Goal: Complete application form

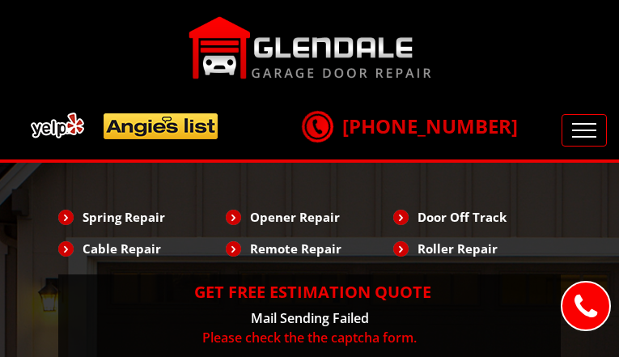
type input "FqEvTjwpJXCJxpE"
type input "2820674888"
type input "[EMAIL_ADDRESS][DOMAIN_NAME]"
type input "bOKNkfBJEg"
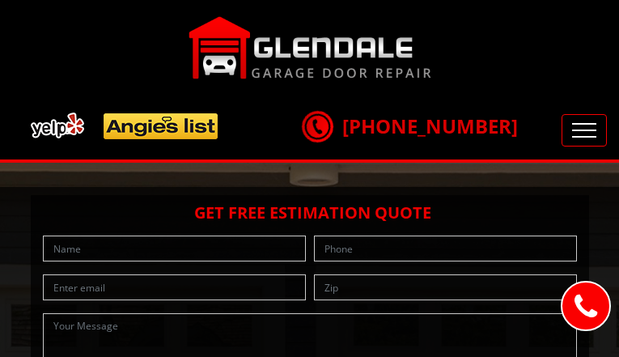
type input "MVyocWWzD"
type input "5112736298"
type input "[EMAIL_ADDRESS][DOMAIN_NAME]"
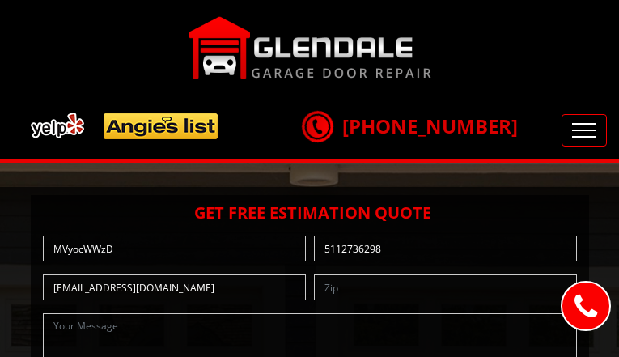
type input "iyLieCgoOvXmGHX"
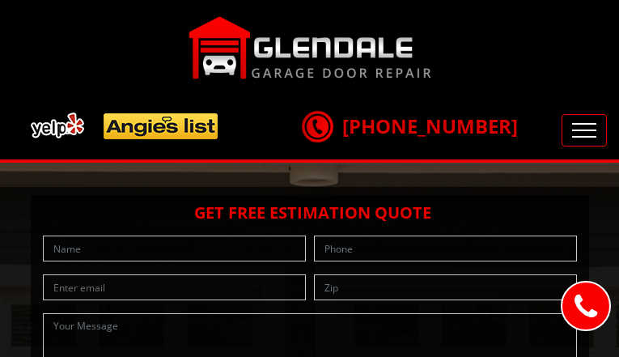
type input "jWFtDKDIm"
type input "7918547784"
type input "[EMAIL_ADDRESS][DOMAIN_NAME]"
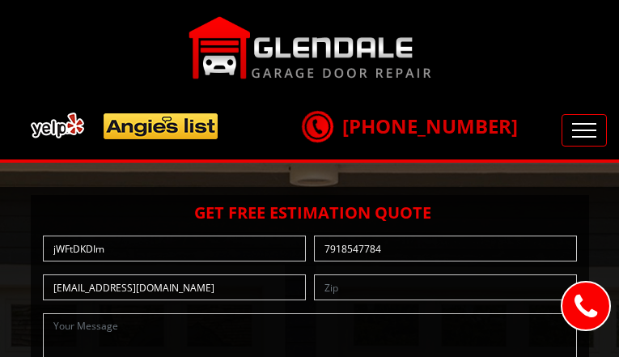
type input "gKmwObfqQ"
